Goal: Information Seeking & Learning: Learn about a topic

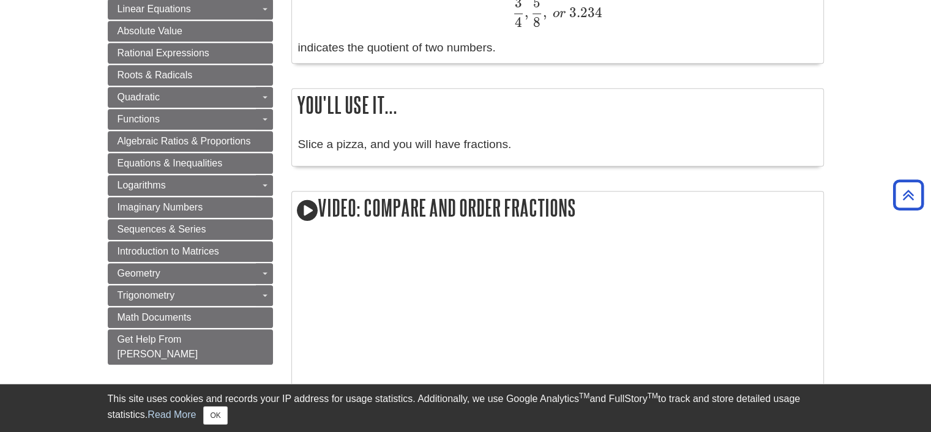
scroll to position [877, 0]
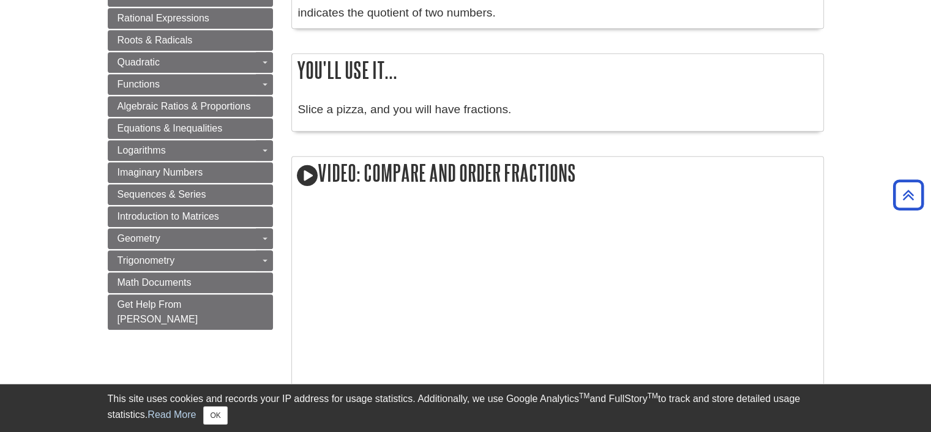
click at [306, 176] on icon at bounding box center [307, 175] width 21 height 24
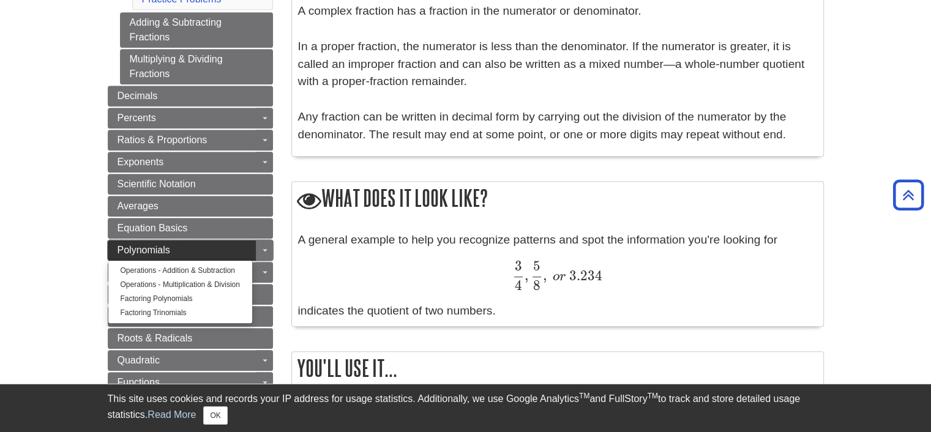
scroll to position [571, 0]
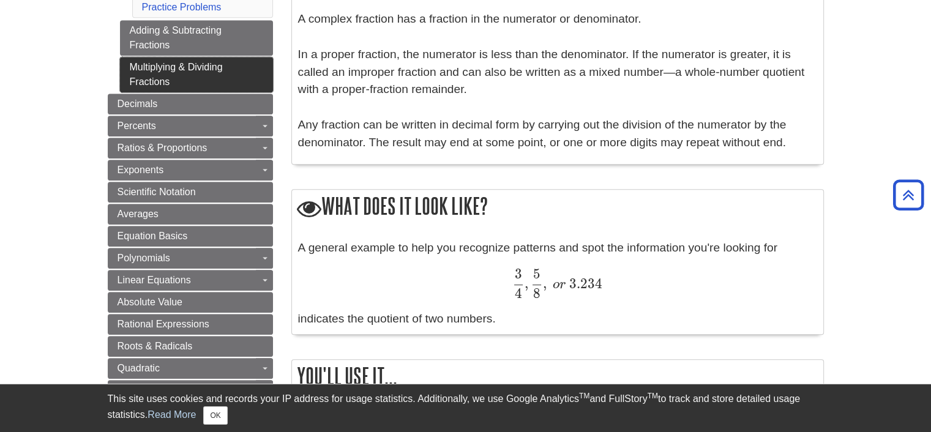
click at [162, 68] on link "Multiplying & Dividing Fractions" at bounding box center [196, 75] width 153 height 36
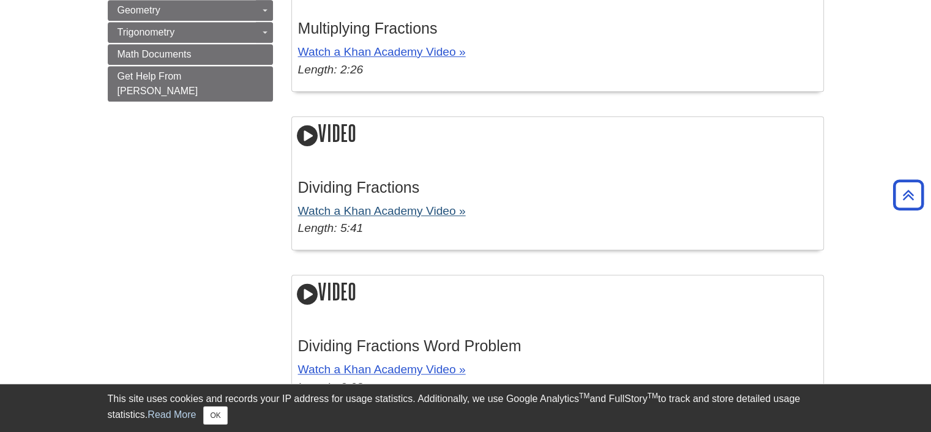
scroll to position [1041, 0]
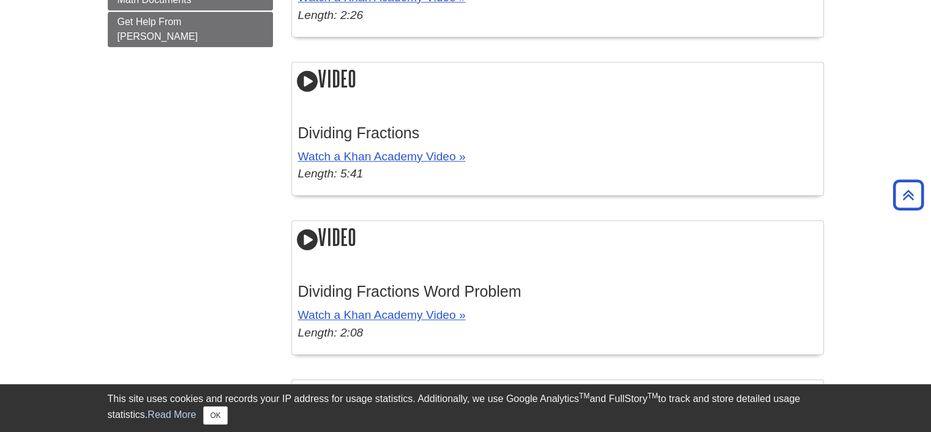
click at [310, 77] on icon at bounding box center [307, 81] width 21 height 24
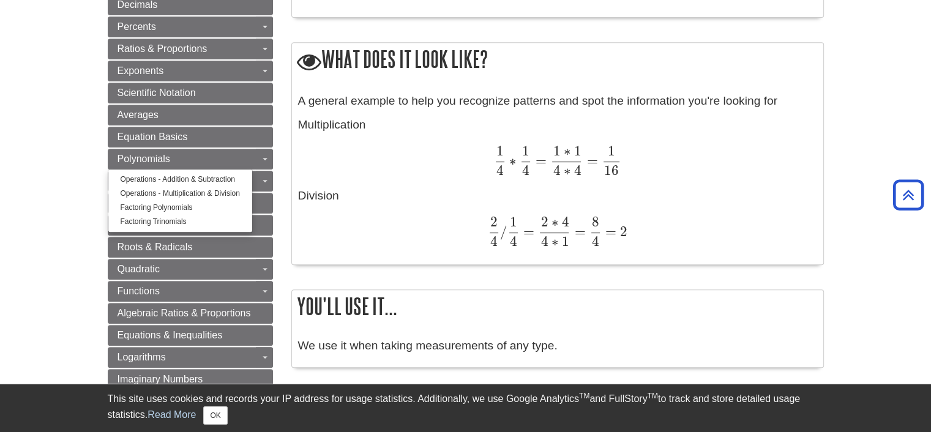
scroll to position [429, 0]
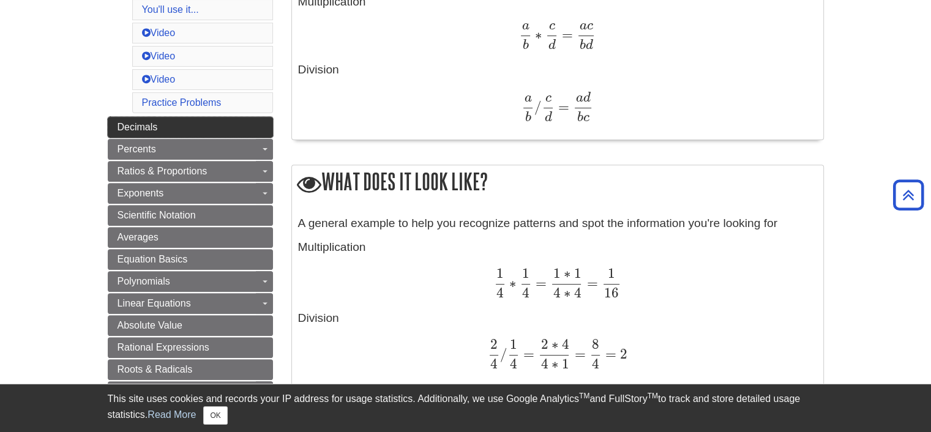
click at [152, 125] on span "Decimals" at bounding box center [138, 127] width 40 height 10
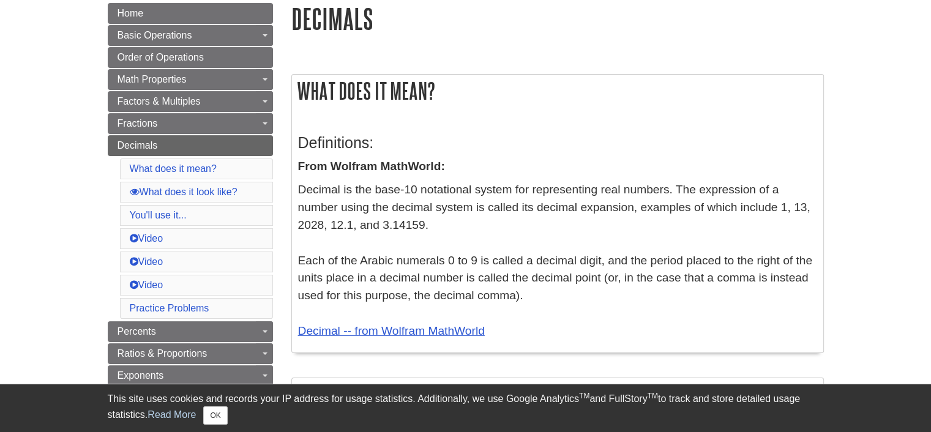
scroll to position [306, 0]
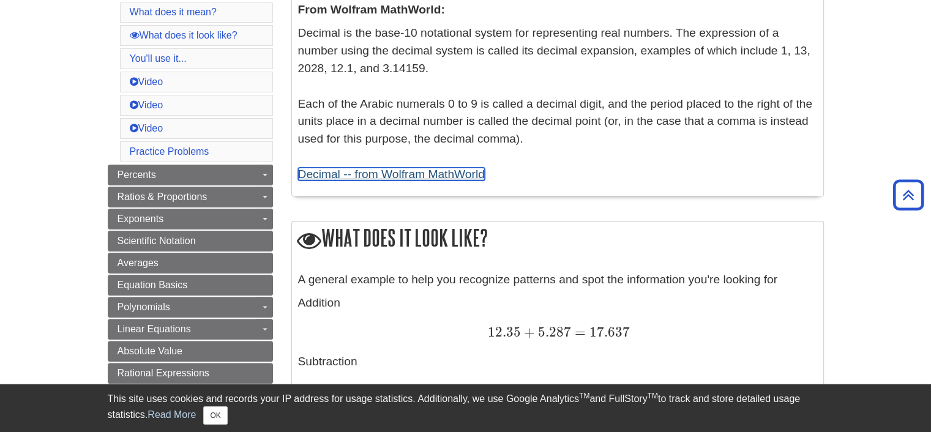
click at [339, 176] on link "Decimal -- from Wolfram MathWorld" at bounding box center [391, 174] width 187 height 13
